Goal: Find specific page/section: Find specific page/section

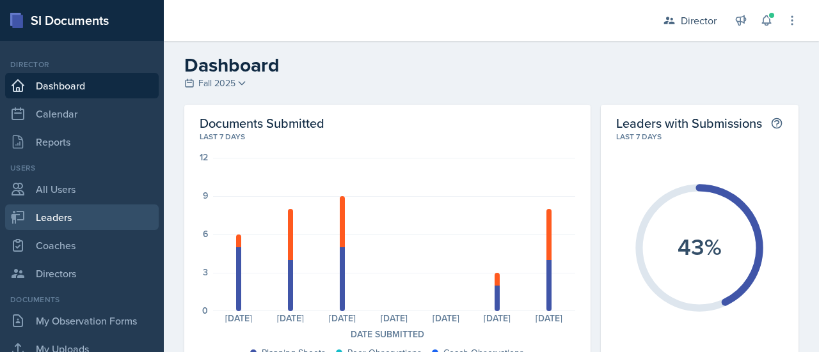
click at [79, 210] on link "Leaders" at bounding box center [81, 218] width 153 height 26
select select "c88fb8a2-0ae1-4674-9d8d-93ff3a907138"
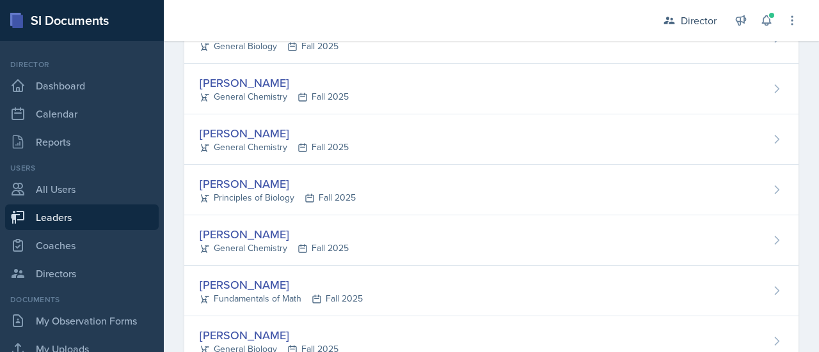
scroll to position [810, 0]
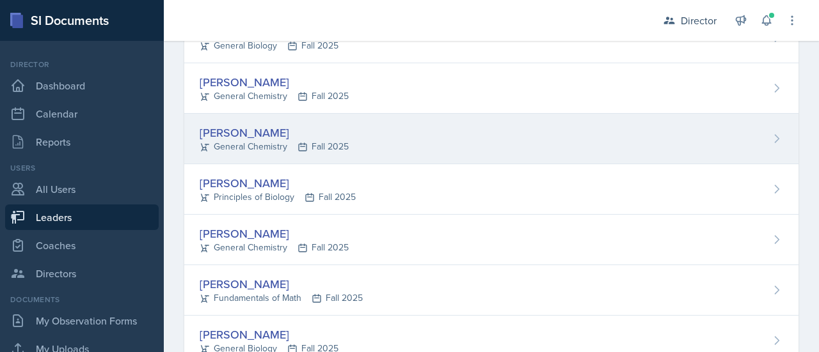
click at [261, 130] on div "[PERSON_NAME]" at bounding box center [274, 132] width 149 height 17
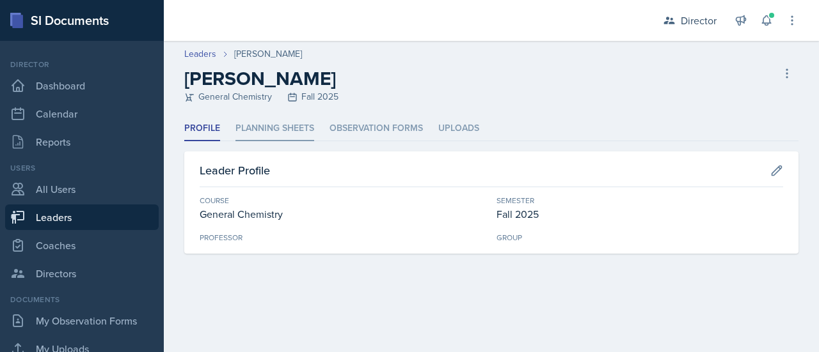
click at [311, 123] on li "Planning Sheets" at bounding box center [274, 128] width 79 height 25
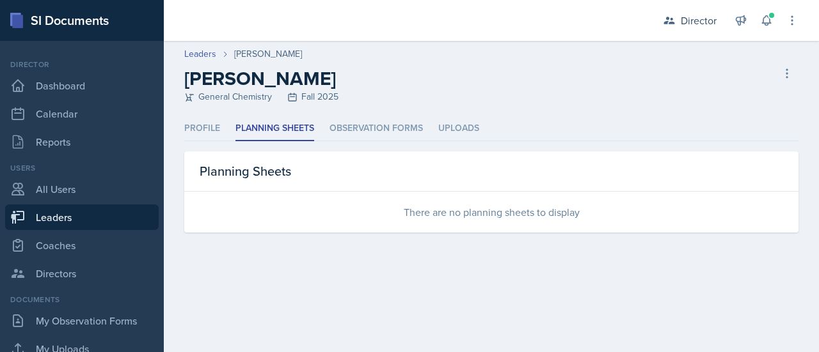
select select "c88fb8a2-0ae1-4674-9d8d-93ff3a907138"
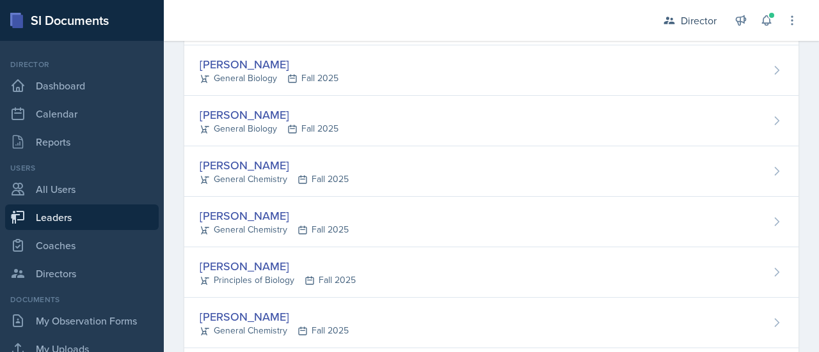
scroll to position [728, 0]
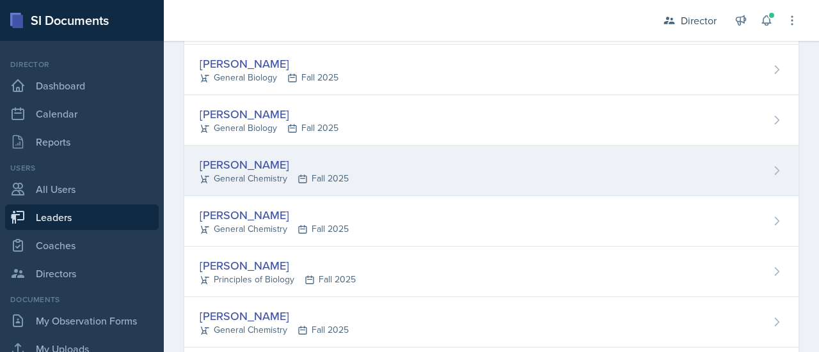
click at [234, 158] on div "[PERSON_NAME]" at bounding box center [274, 164] width 149 height 17
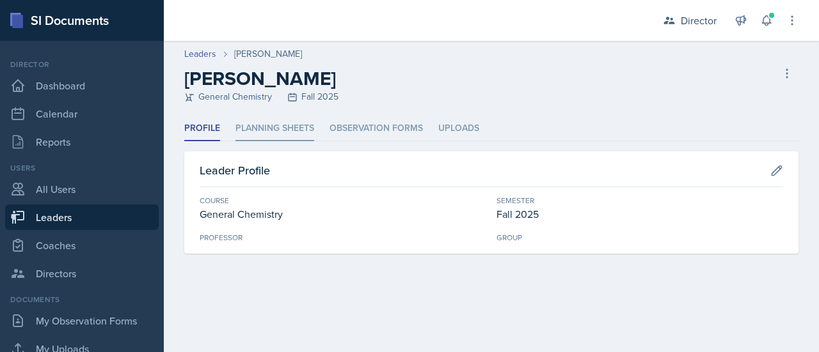
click at [265, 117] on li "Planning Sheets" at bounding box center [274, 128] width 79 height 25
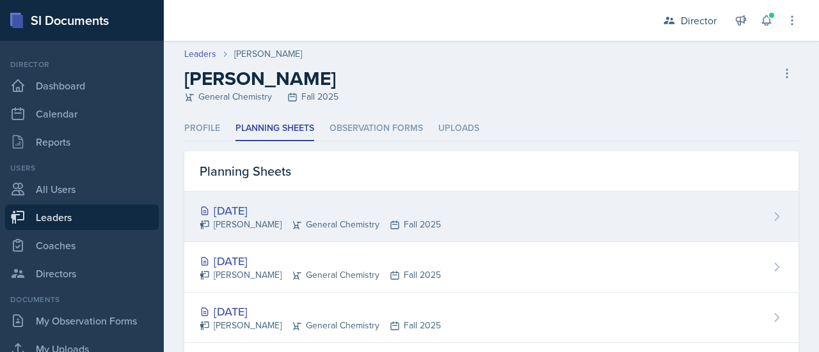
click at [244, 214] on div "[DATE]" at bounding box center [320, 210] width 241 height 17
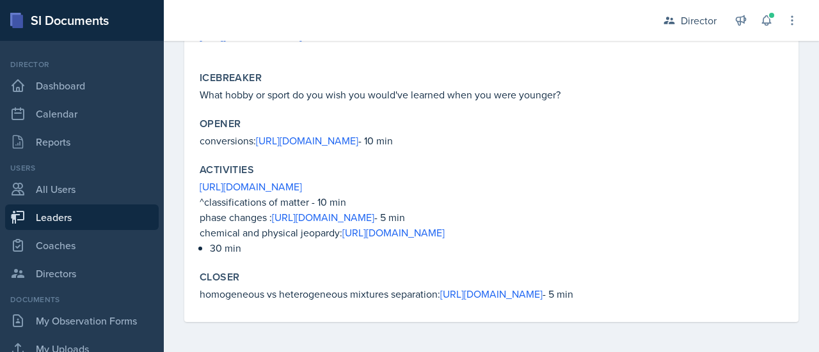
scroll to position [242, 0]
click at [684, 20] on div "Director" at bounding box center [698, 20] width 36 height 15
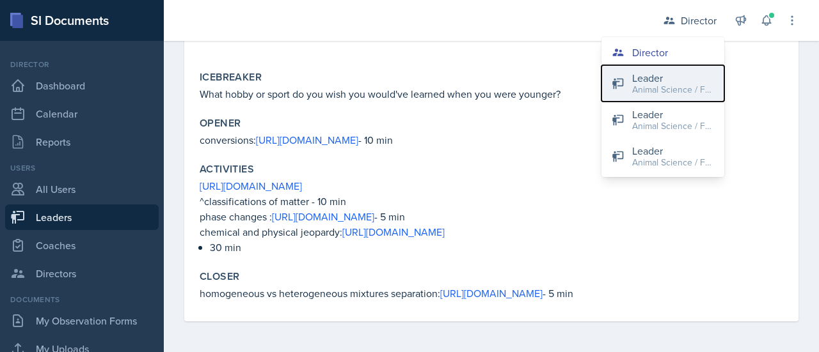
click at [663, 79] on div "Leader" at bounding box center [673, 77] width 82 height 15
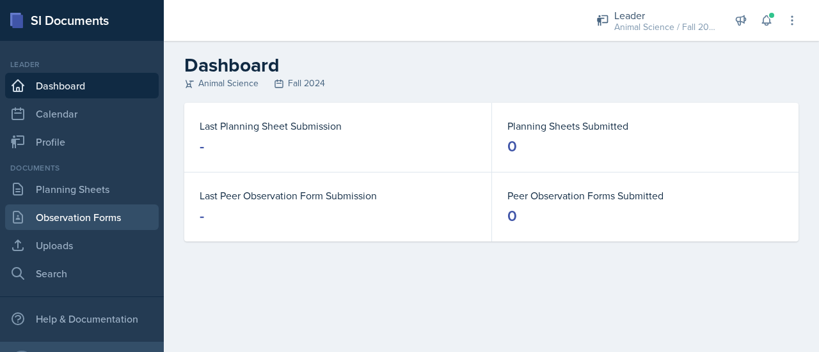
click at [83, 210] on link "Observation Forms" at bounding box center [81, 218] width 153 height 26
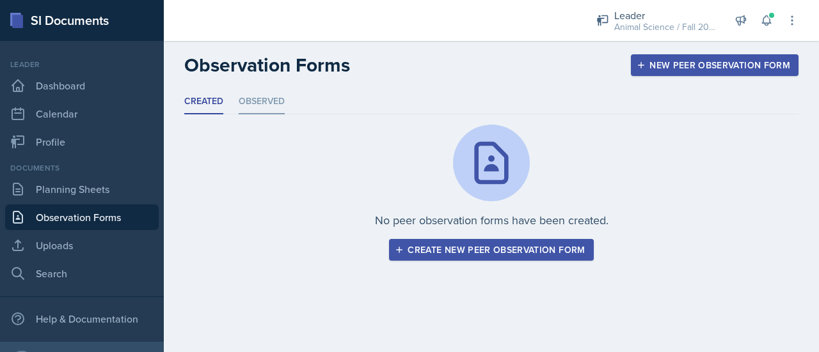
click at [264, 99] on li "Observed" at bounding box center [262, 102] width 46 height 25
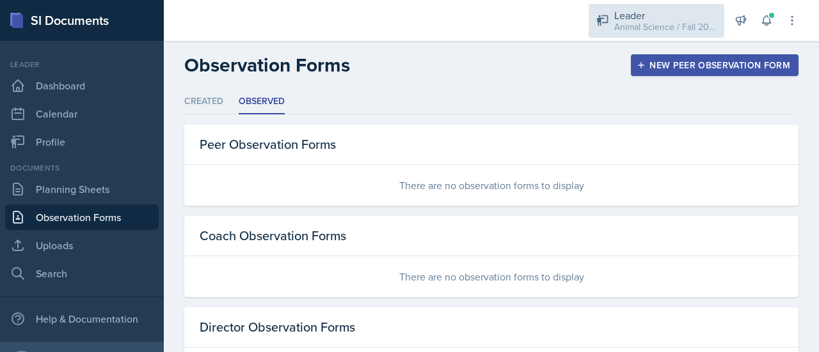
click at [618, 29] on div "Animal Science / Fall 2024" at bounding box center [665, 26] width 102 height 13
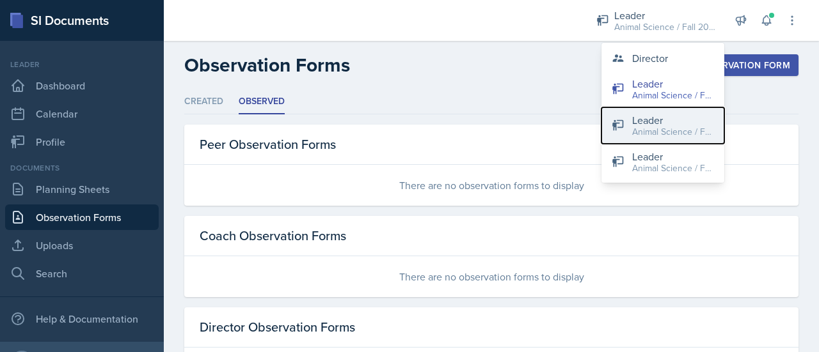
click at [628, 116] on button "Leader Animal Science / Fall 2024" at bounding box center [662, 125] width 123 height 36
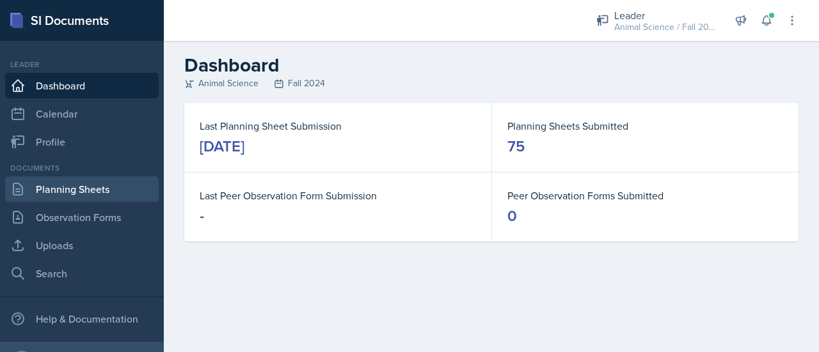
click at [95, 190] on link "Planning Sheets" at bounding box center [81, 189] width 153 height 26
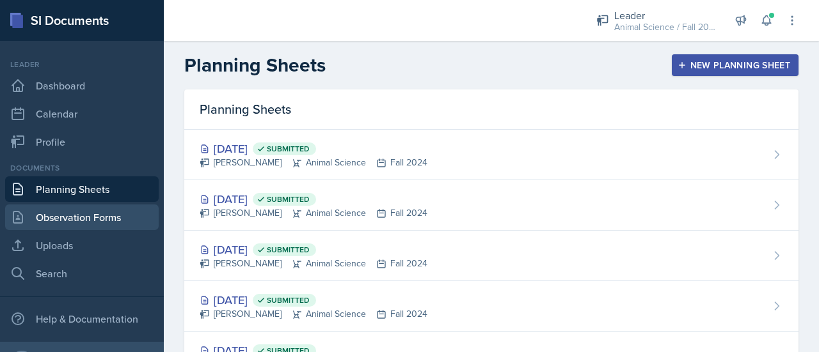
click at [92, 215] on link "Observation Forms" at bounding box center [81, 218] width 153 height 26
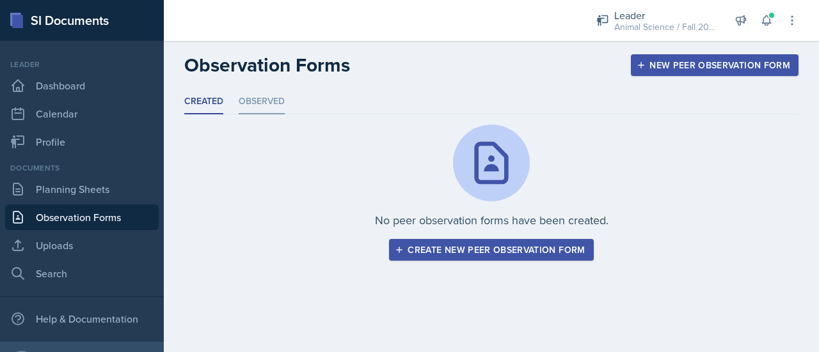
click at [280, 93] on li "Observed" at bounding box center [262, 102] width 46 height 25
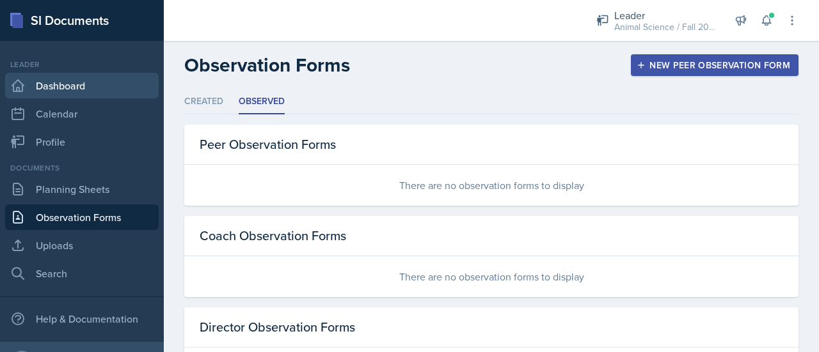
click at [87, 81] on link "Dashboard" at bounding box center [81, 86] width 153 height 26
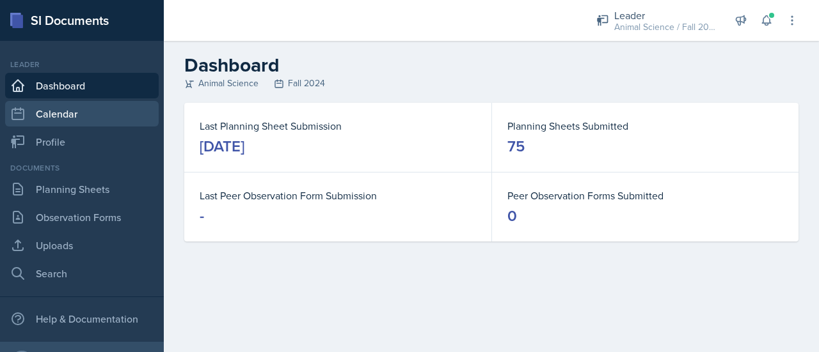
click at [83, 119] on link "Calendar" at bounding box center [81, 114] width 153 height 26
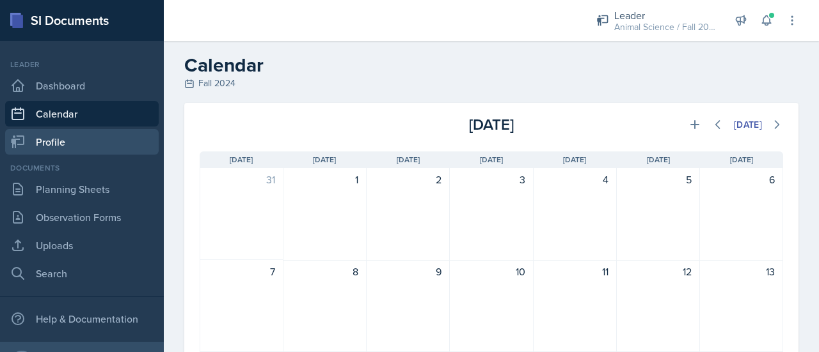
click at [82, 136] on link "Profile" at bounding box center [81, 142] width 153 height 26
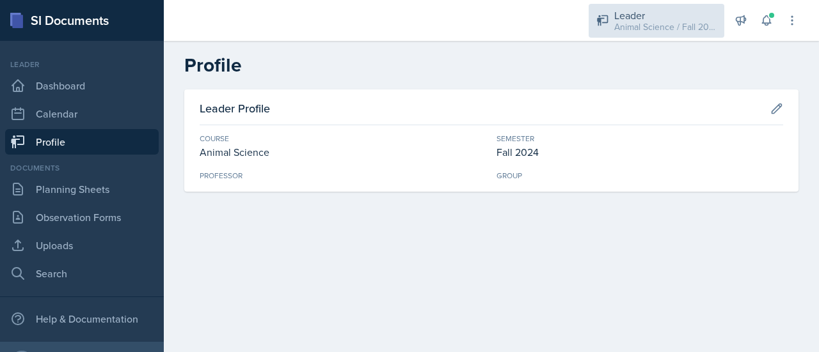
click at [678, 19] on div "Leader" at bounding box center [665, 15] width 102 height 15
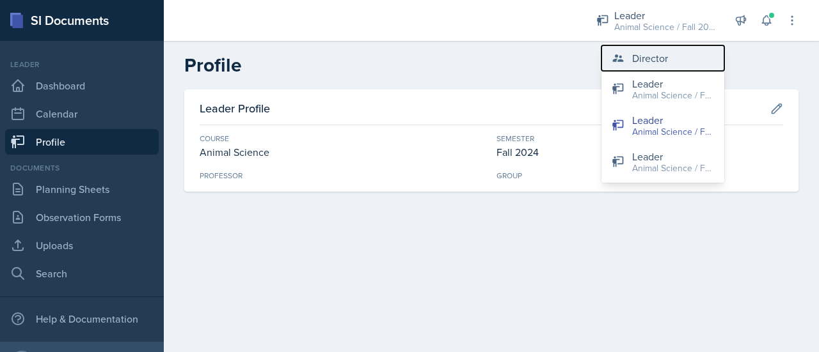
click at [662, 58] on div "Director" at bounding box center [650, 58] width 36 height 15
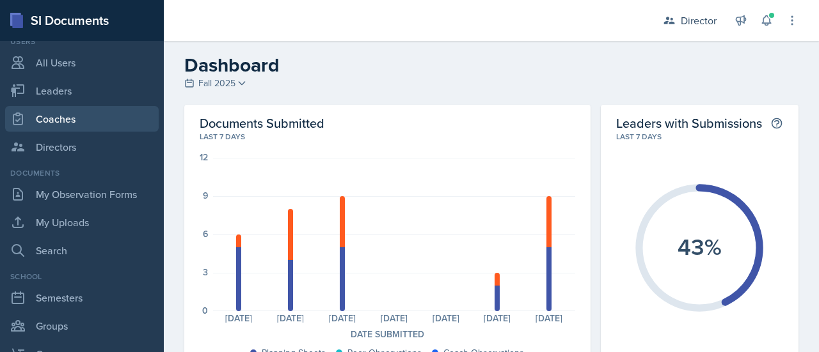
scroll to position [127, 0]
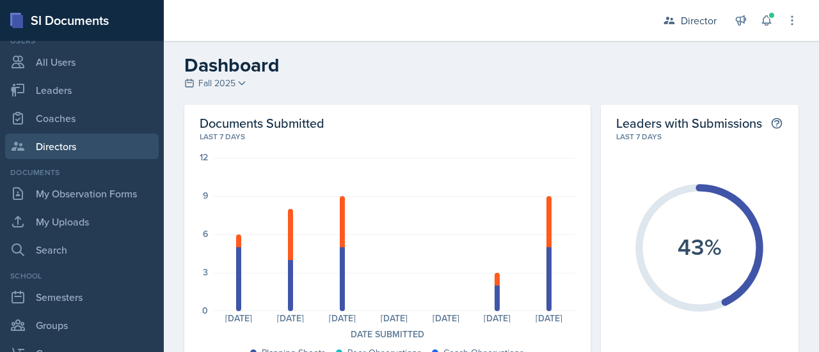
click at [91, 152] on link "Directors" at bounding box center [81, 147] width 153 height 26
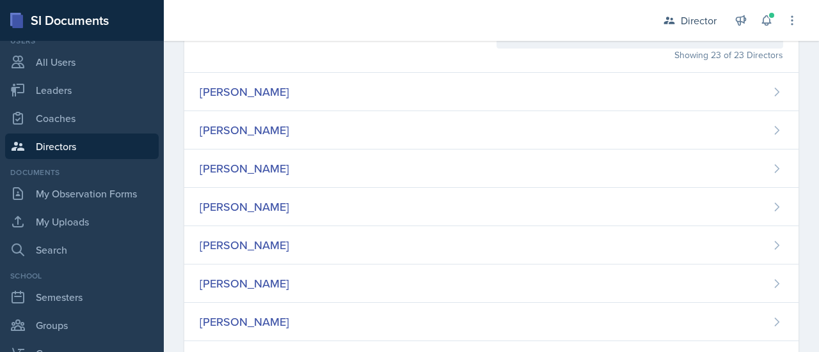
scroll to position [38, 0]
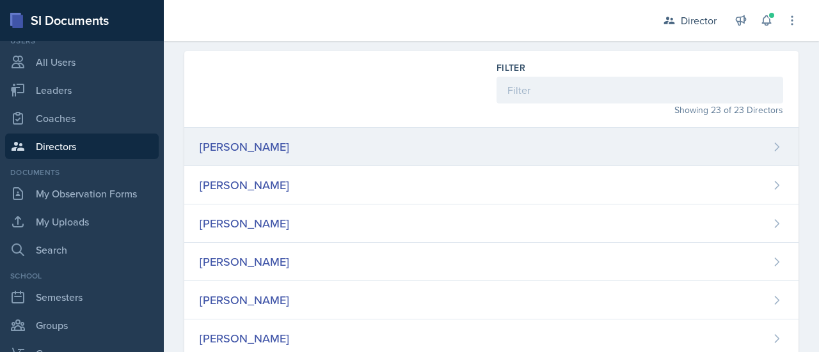
click at [237, 145] on div "[PERSON_NAME]" at bounding box center [245, 146] width 90 height 17
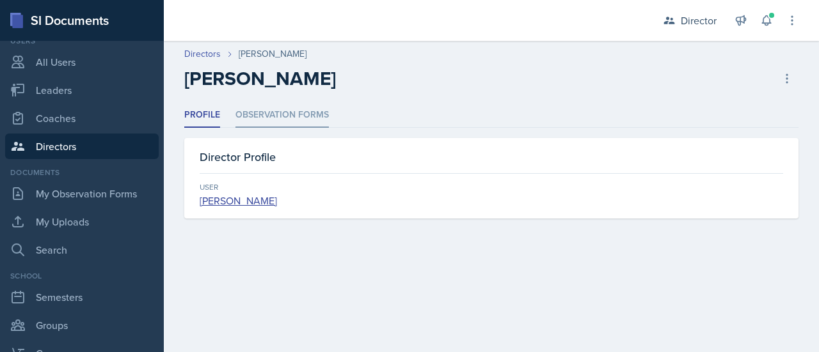
click at [257, 116] on li "Observation Forms" at bounding box center [281, 115] width 93 height 25
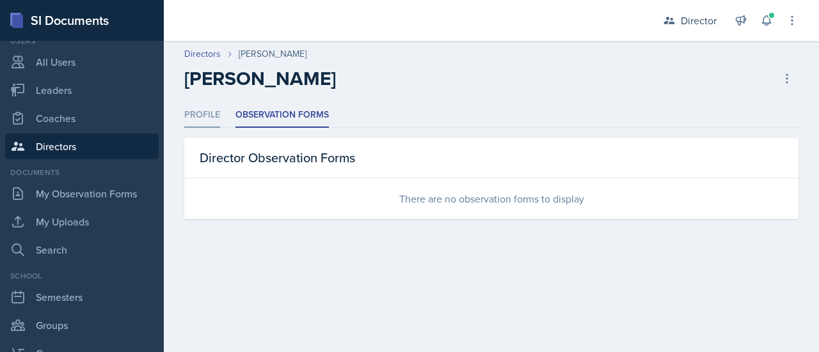
click at [204, 107] on li "Profile" at bounding box center [202, 115] width 36 height 25
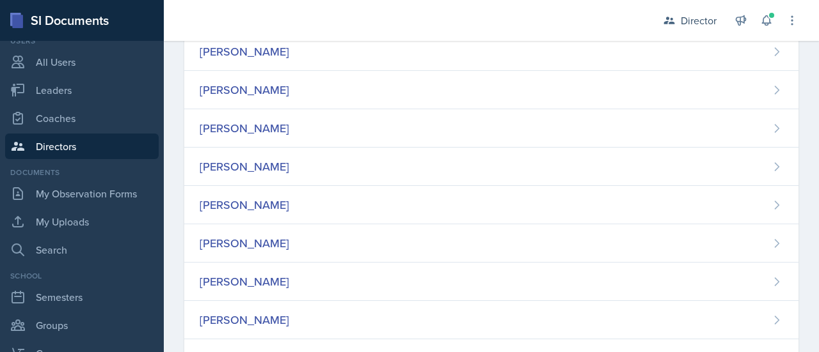
scroll to position [212, 0]
click at [280, 162] on div "[PERSON_NAME]" at bounding box center [245, 165] width 90 height 17
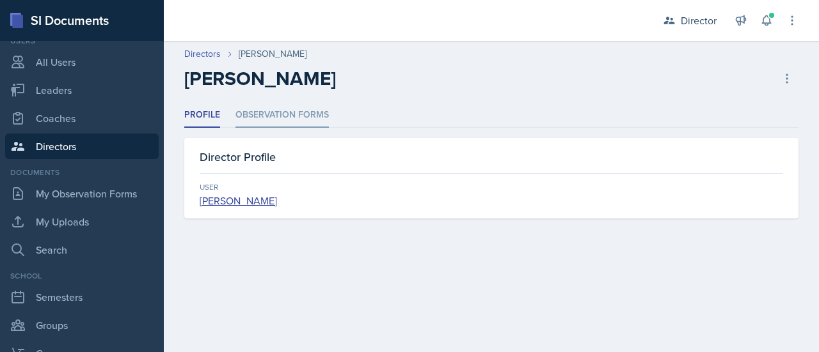
click at [290, 120] on li "Observation Forms" at bounding box center [281, 115] width 93 height 25
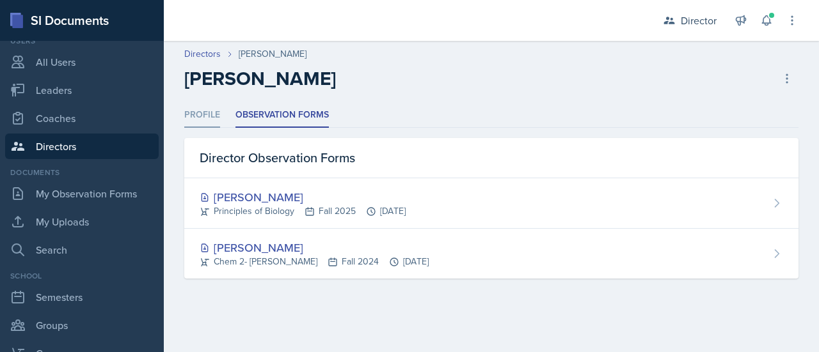
click at [210, 124] on li "Profile" at bounding box center [202, 115] width 36 height 25
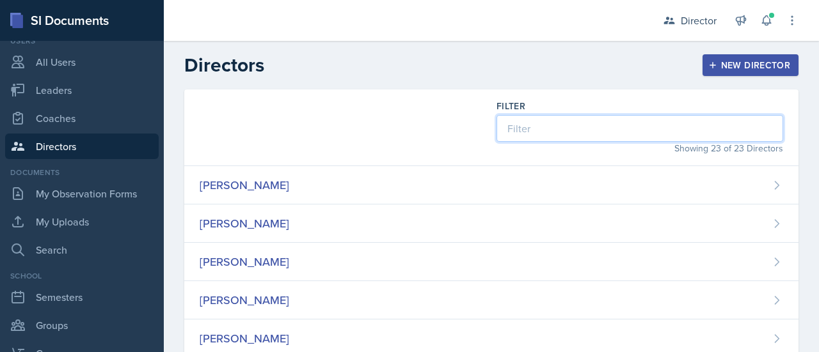
click at [535, 134] on input at bounding box center [639, 128] width 286 height 27
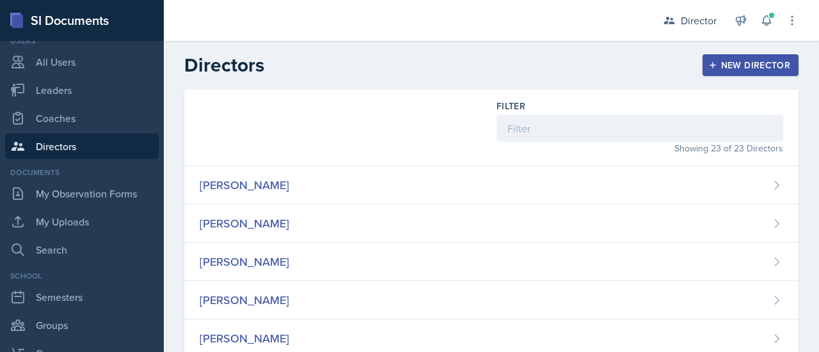
click at [446, 130] on div "Filter Showing 23 of 23 Directors" at bounding box center [491, 128] width 614 height 77
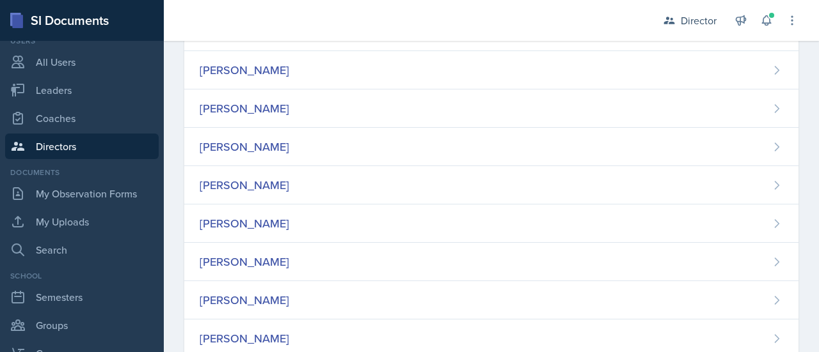
scroll to position [346, 0]
click at [446, 130] on div "[PERSON_NAME]" at bounding box center [491, 146] width 614 height 38
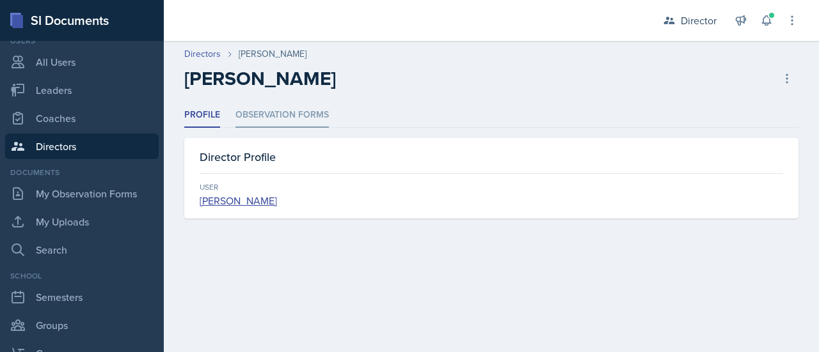
click at [289, 113] on li "Observation Forms" at bounding box center [281, 115] width 93 height 25
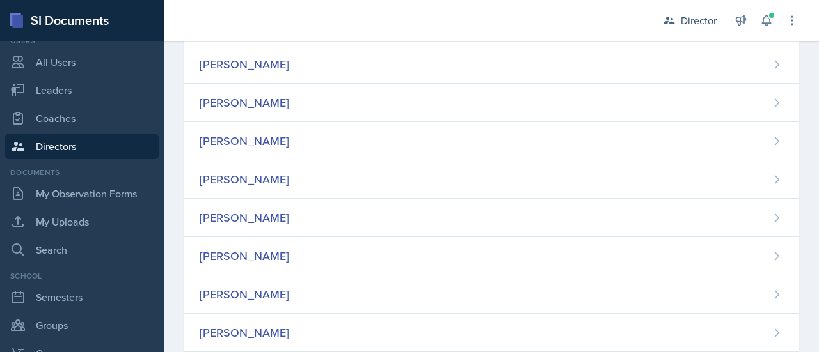
scroll to position [315, 0]
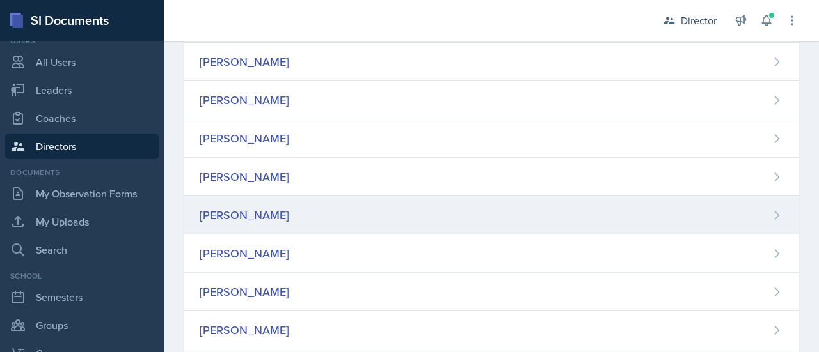
click at [266, 207] on div "[PERSON_NAME]" at bounding box center [245, 215] width 90 height 17
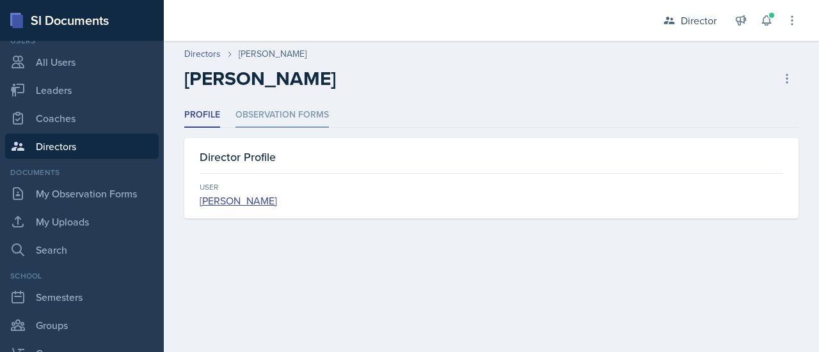
click at [284, 118] on li "Observation Forms" at bounding box center [281, 115] width 93 height 25
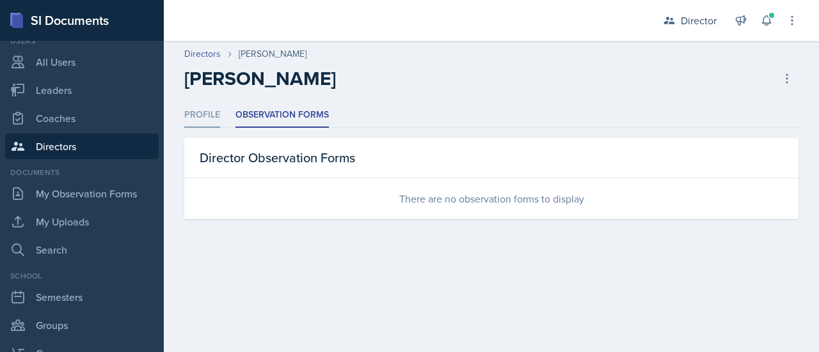
click at [210, 104] on li "Profile" at bounding box center [202, 115] width 36 height 25
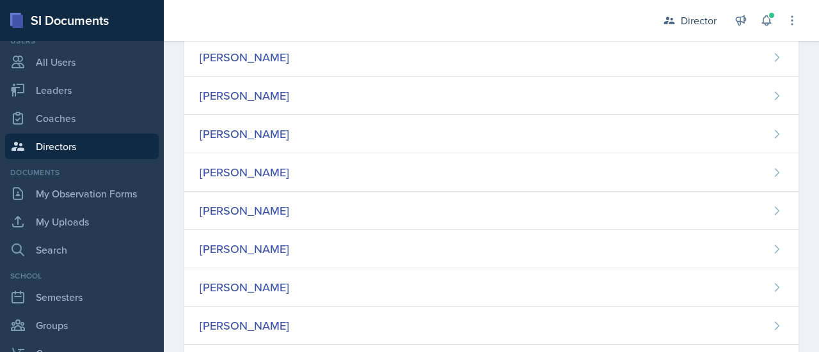
scroll to position [560, 0]
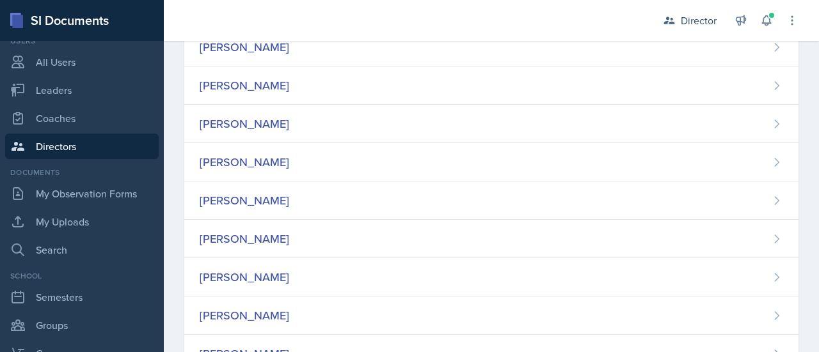
click at [272, 201] on div "[PERSON_NAME]" at bounding box center [245, 200] width 90 height 17
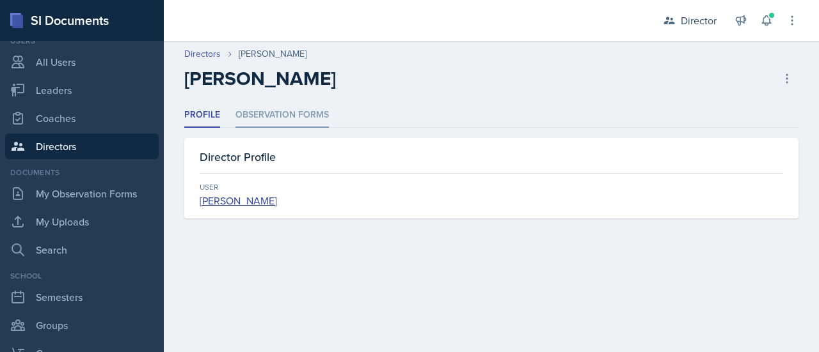
click at [303, 107] on li "Observation Forms" at bounding box center [281, 115] width 93 height 25
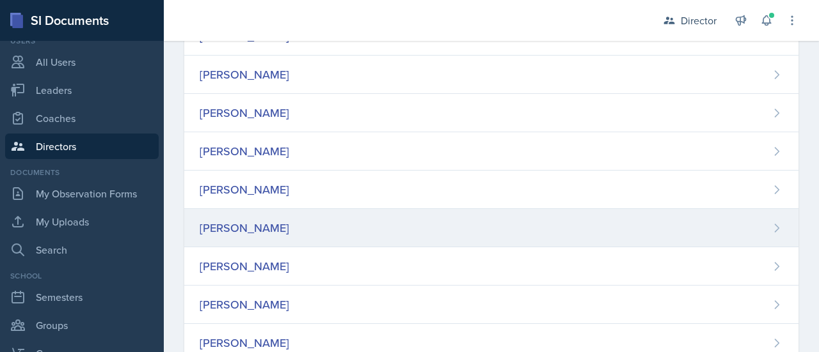
scroll to position [535, 0]
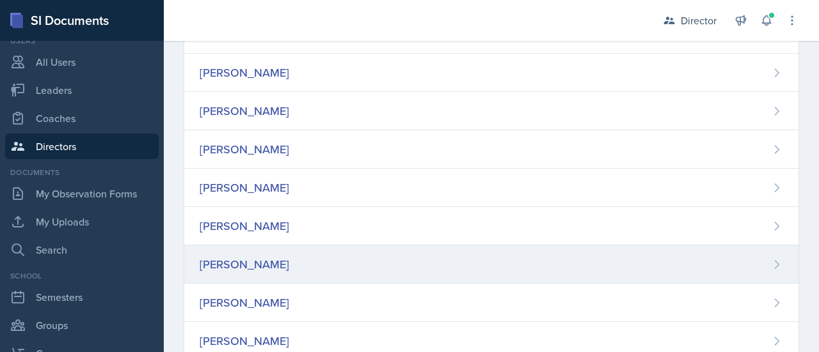
click at [270, 259] on div "[PERSON_NAME]" at bounding box center [245, 264] width 90 height 17
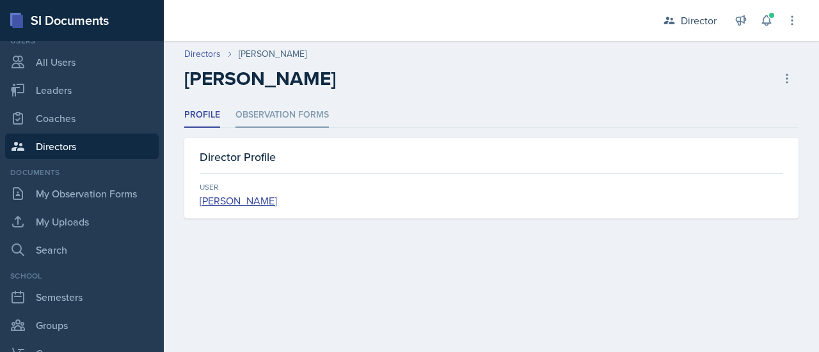
click at [282, 121] on li "Observation Forms" at bounding box center [281, 115] width 93 height 25
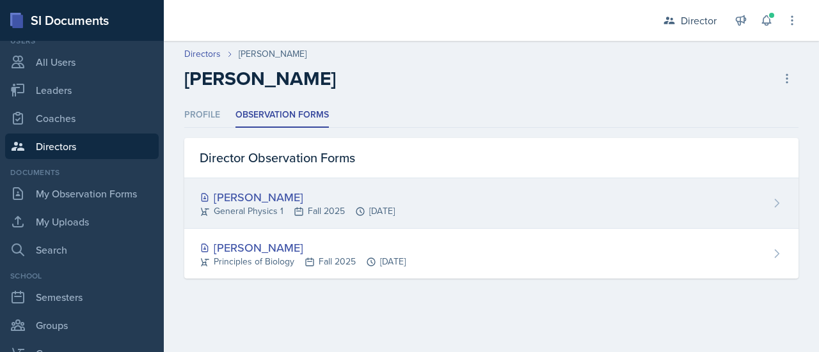
click at [254, 197] on div "[PERSON_NAME]" at bounding box center [297, 197] width 195 height 17
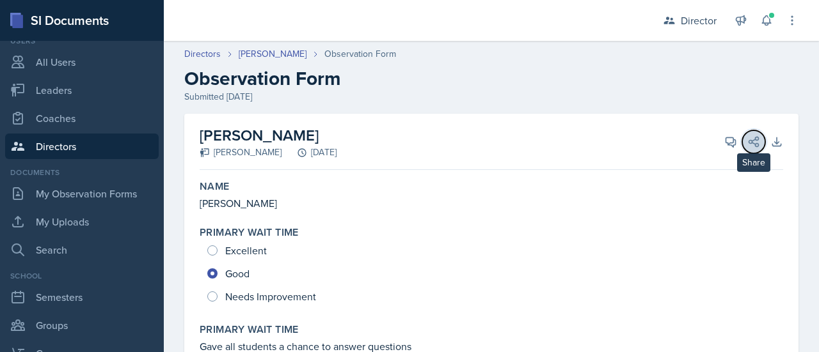
click at [749, 143] on icon at bounding box center [754, 142] width 10 height 10
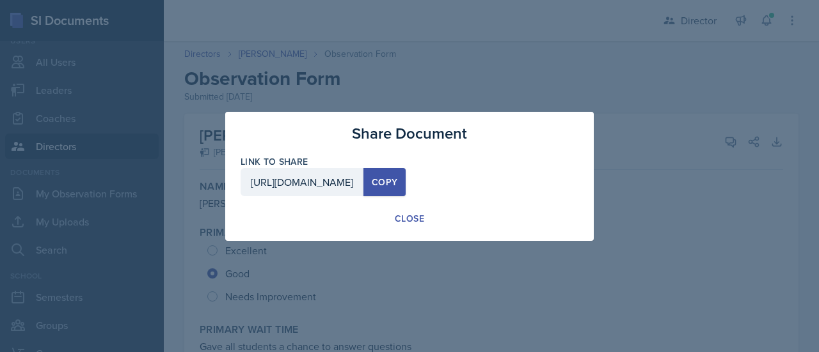
click at [397, 177] on div "Copy" at bounding box center [385, 182] width 26 height 10
click at [416, 219] on div "Close" at bounding box center [409, 218] width 29 height 13
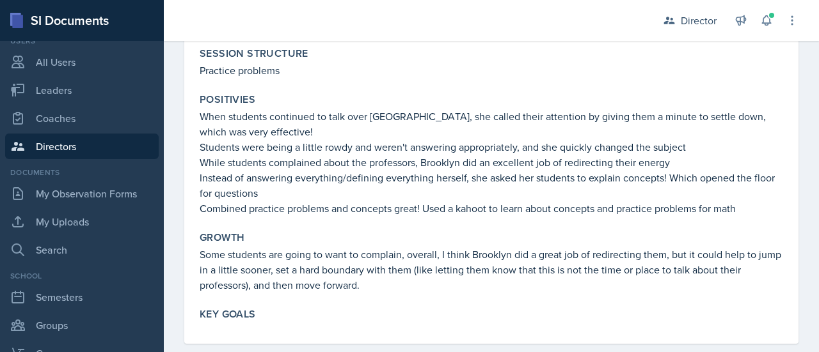
scroll to position [1157, 0]
